Goal: Browse casually

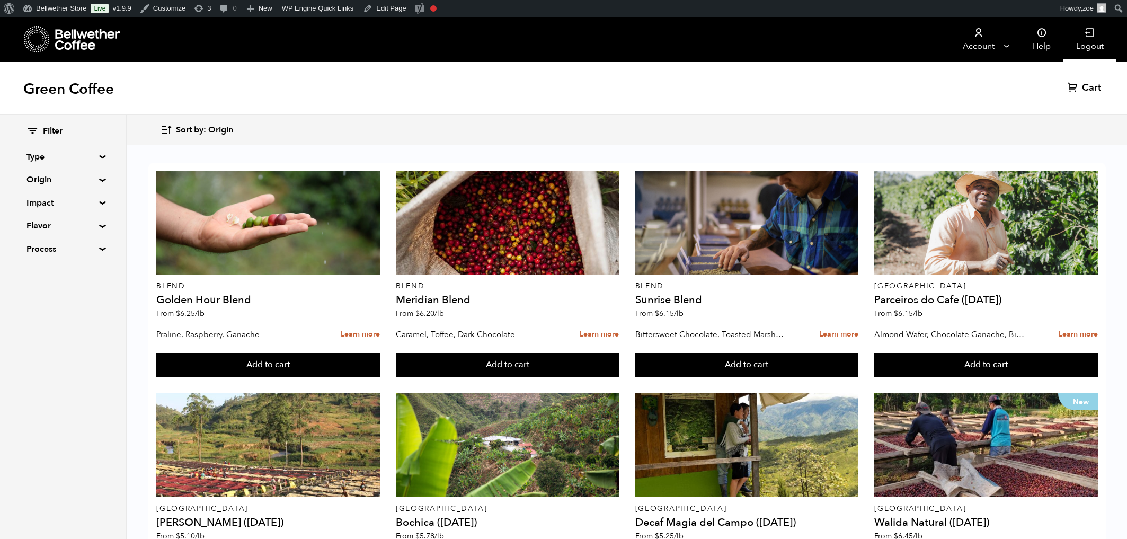
click at [1094, 42] on link "Logout" at bounding box center [1089, 39] width 53 height 45
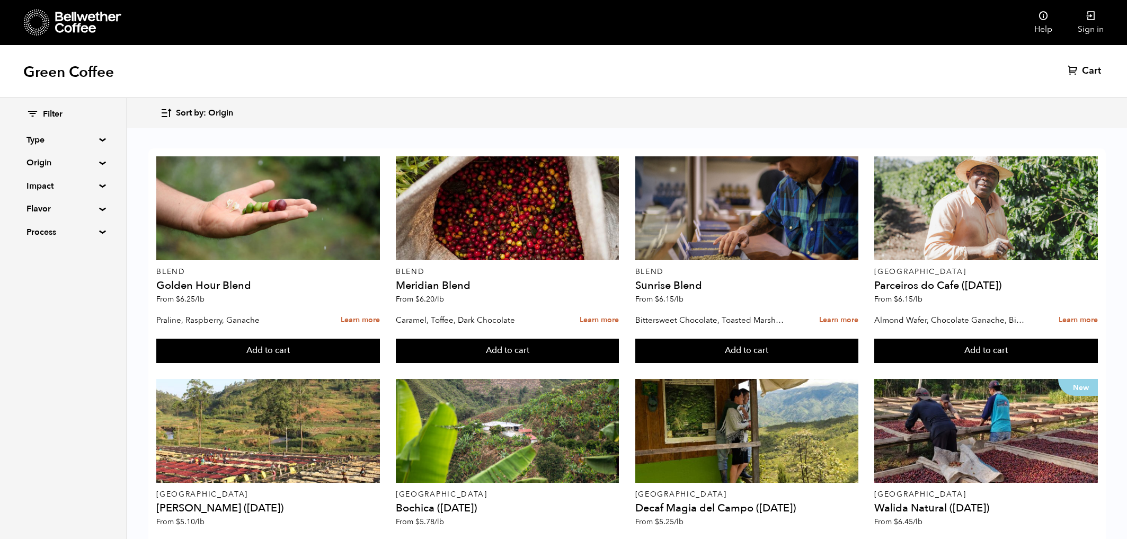
scroll to position [749, 0]
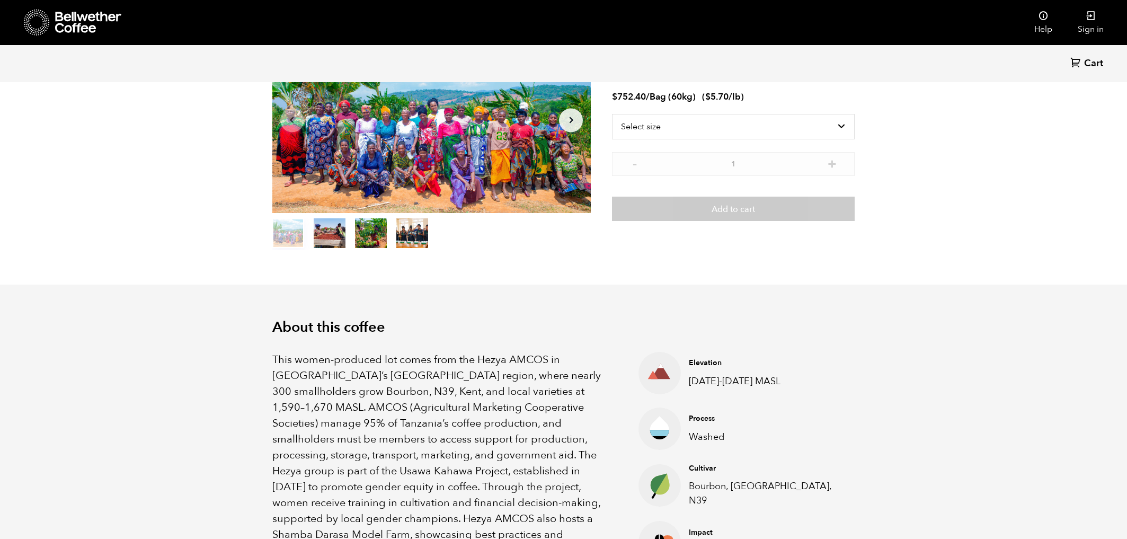
scroll to position [112, 0]
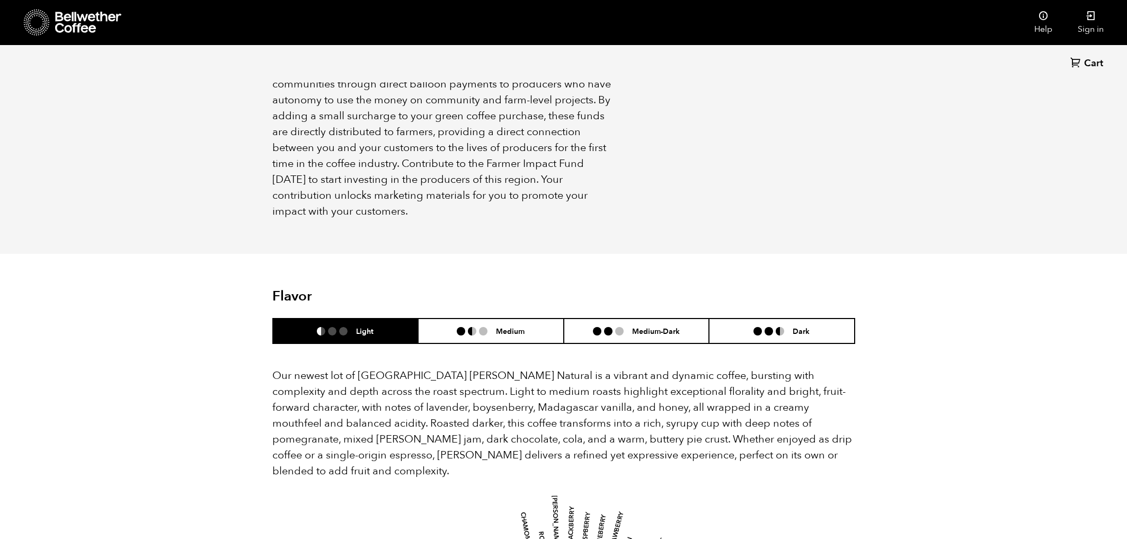
scroll to position [671, 0]
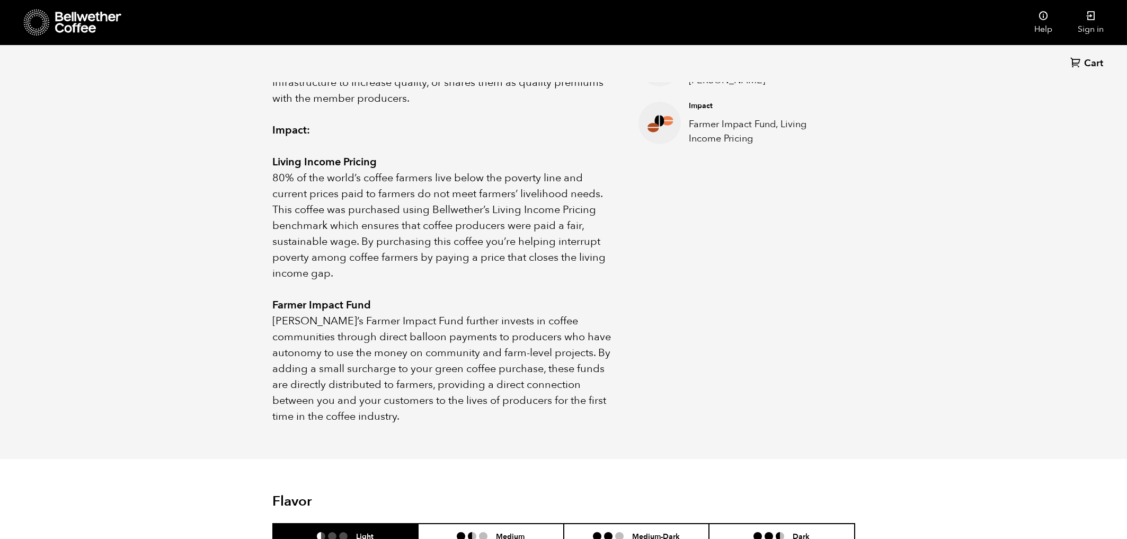
scroll to position [528, 0]
